Goal: Transaction & Acquisition: Subscribe to service/newsletter

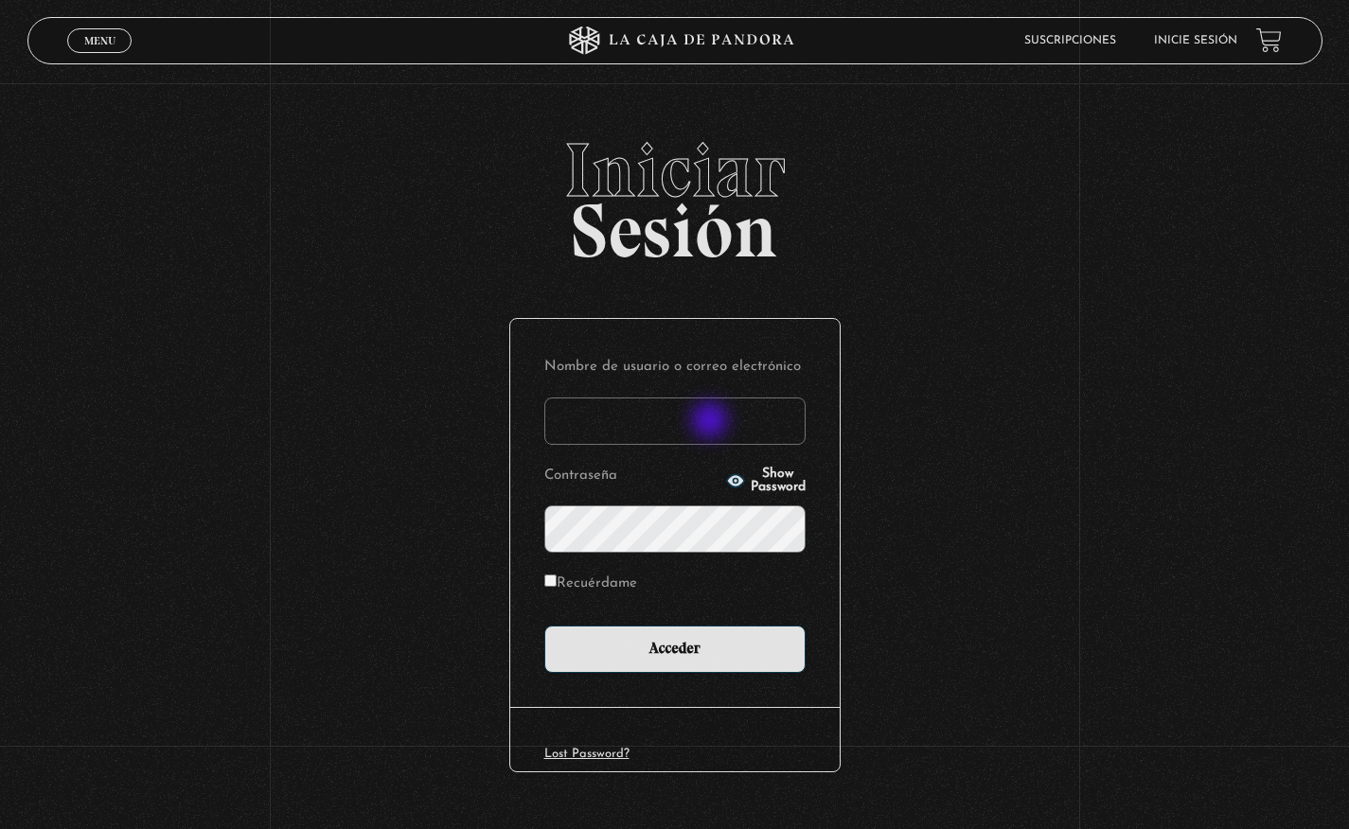
click at [712, 422] on input "Nombre de usuario o correo electrónico" at bounding box center [674, 421] width 261 height 47
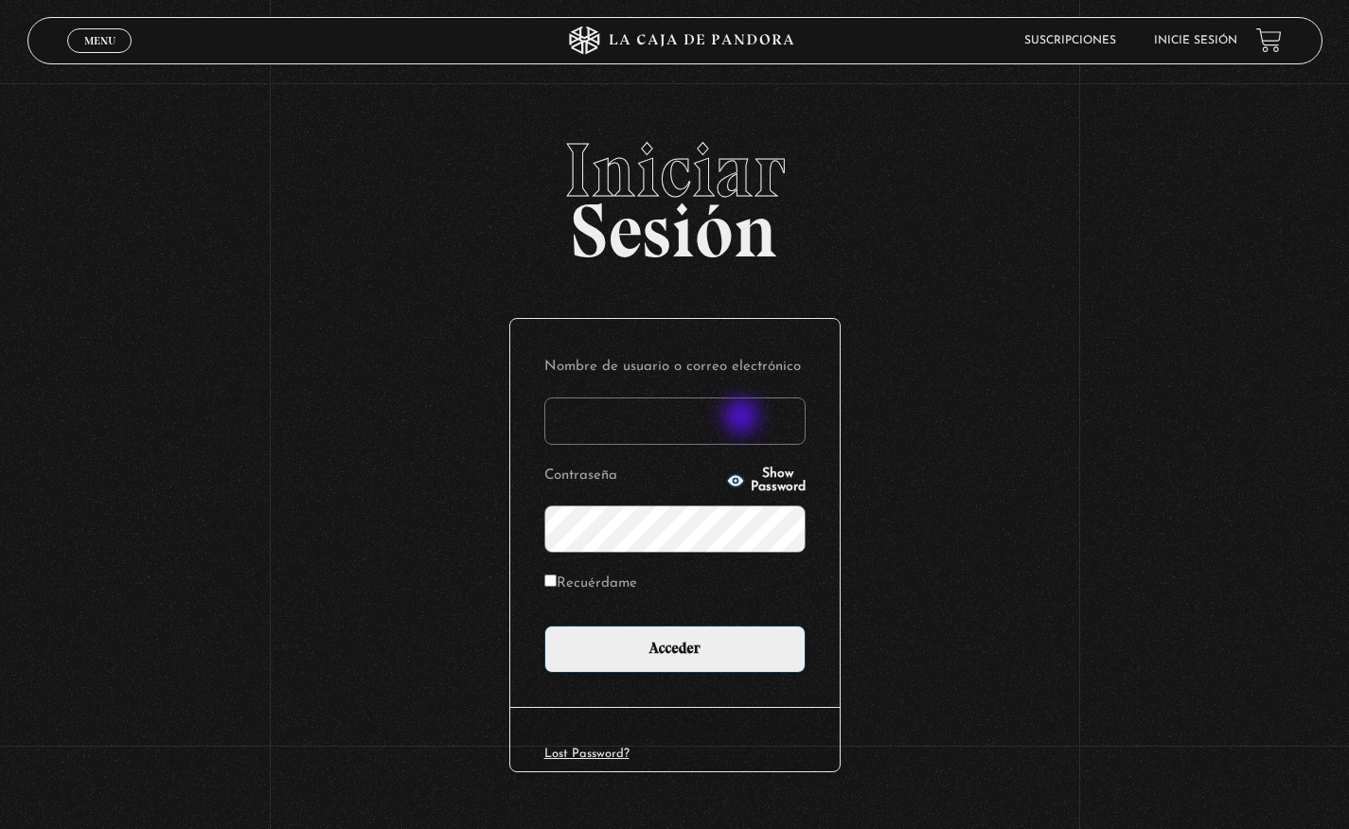
click at [739, 426] on input "Nombre de usuario o correo electrónico" at bounding box center [674, 421] width 261 height 47
type input "[EMAIL_ADDRESS][DOMAIN_NAME]"
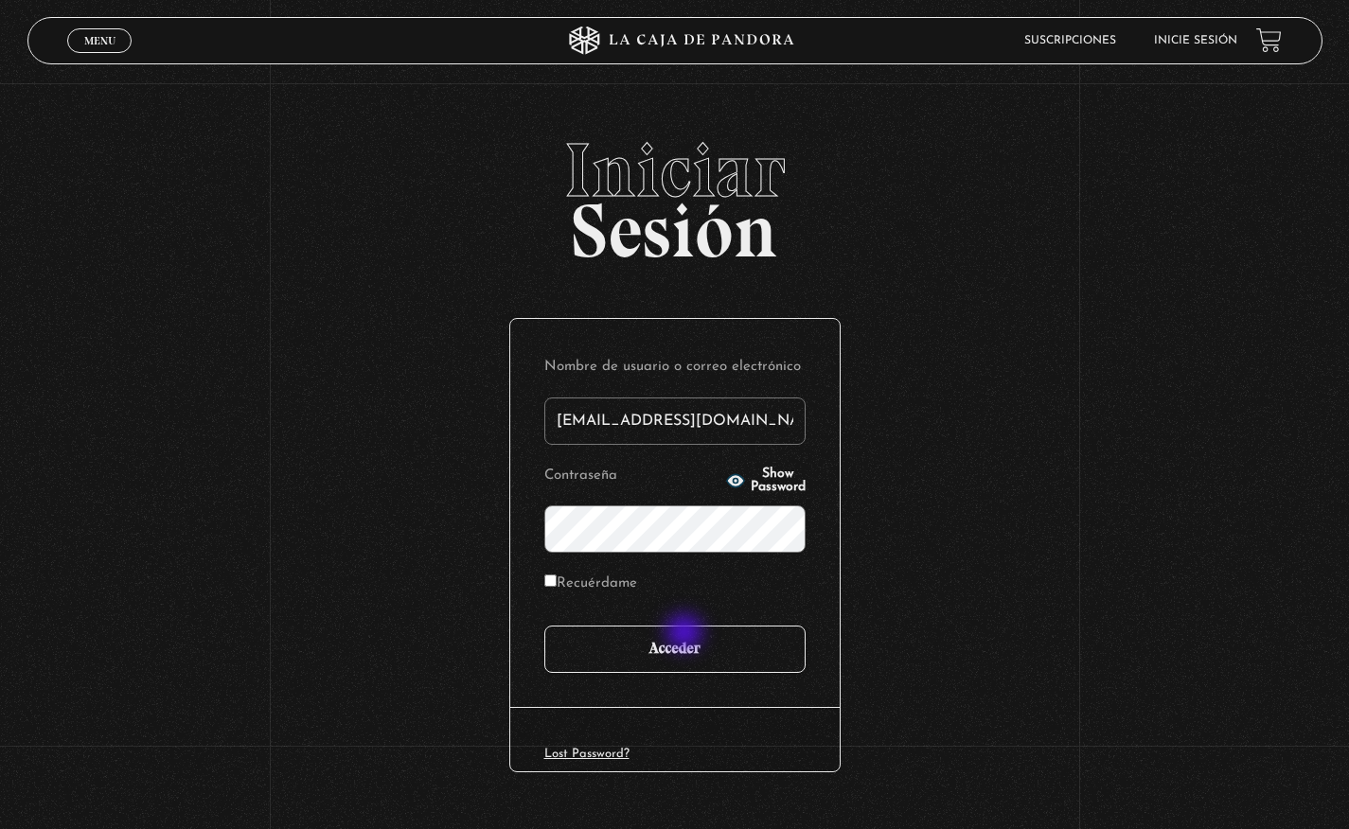
click at [686, 634] on input "Acceder" at bounding box center [674, 649] width 261 height 47
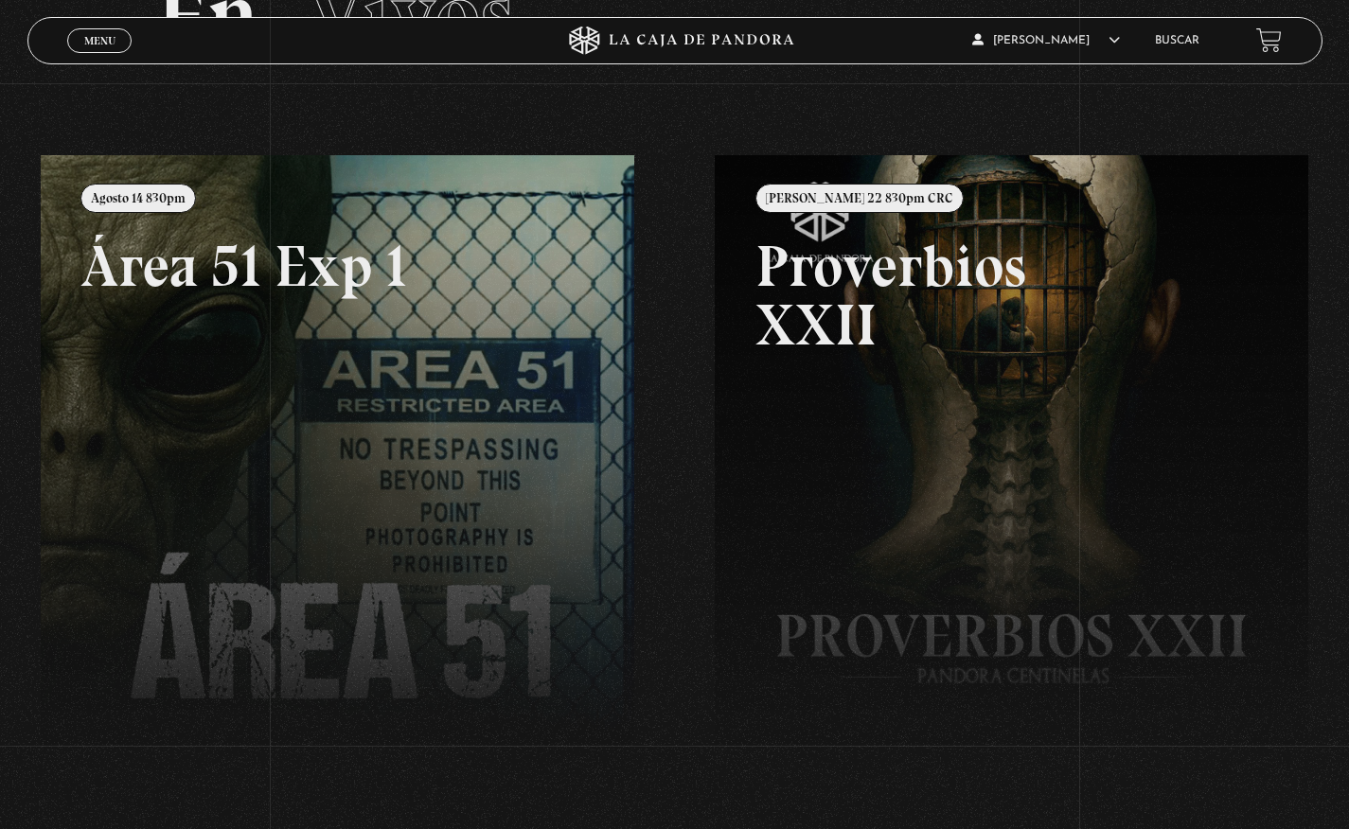
scroll to position [195, 0]
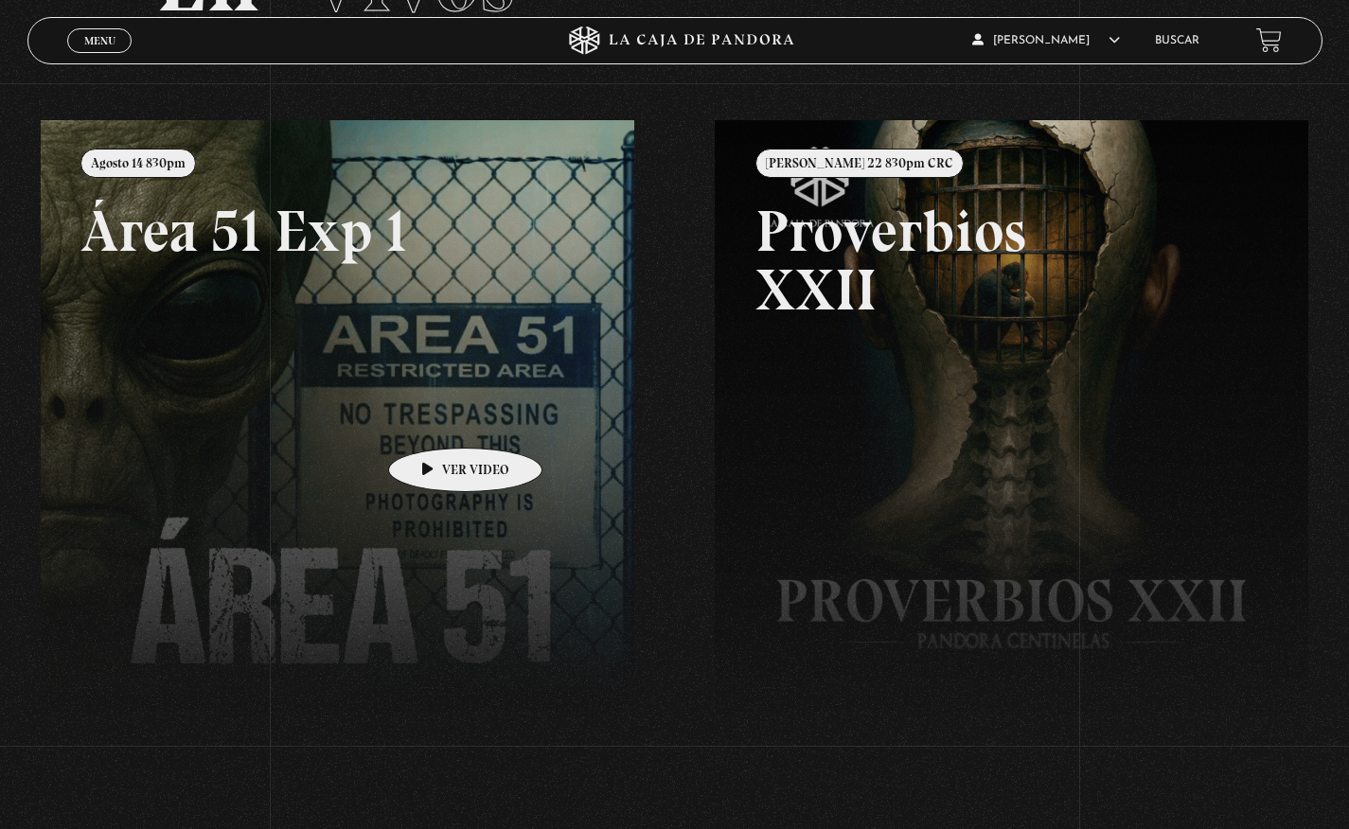
click at [435, 418] on link at bounding box center [715, 534] width 1349 height 829
